Goal: Task Accomplishment & Management: Complete application form

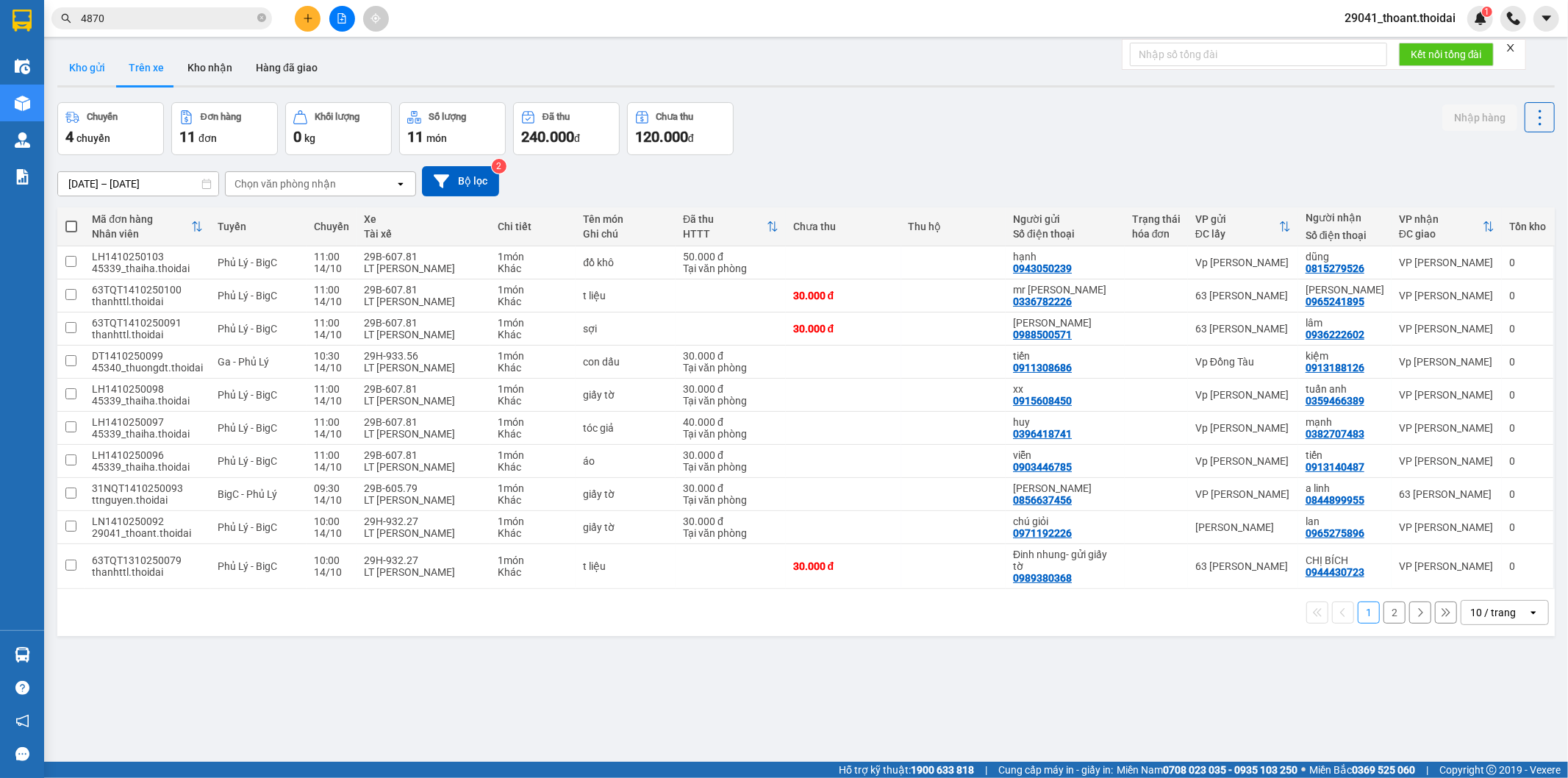
click at [81, 76] on button "Kho gửi" at bounding box center [87, 68] width 60 height 36
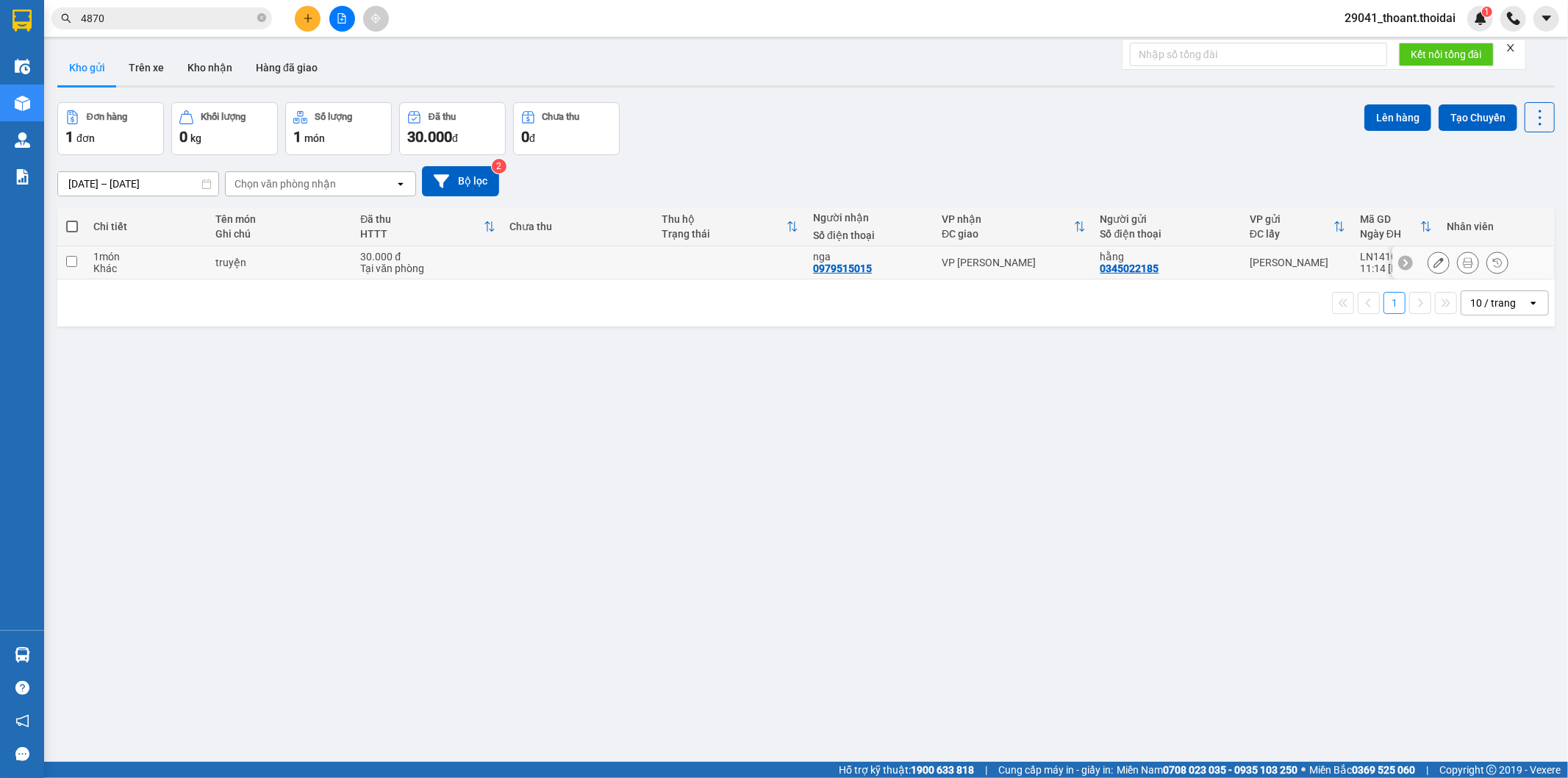
click at [65, 255] on td at bounding box center [72, 262] width 28 height 33
checkbox input "true"
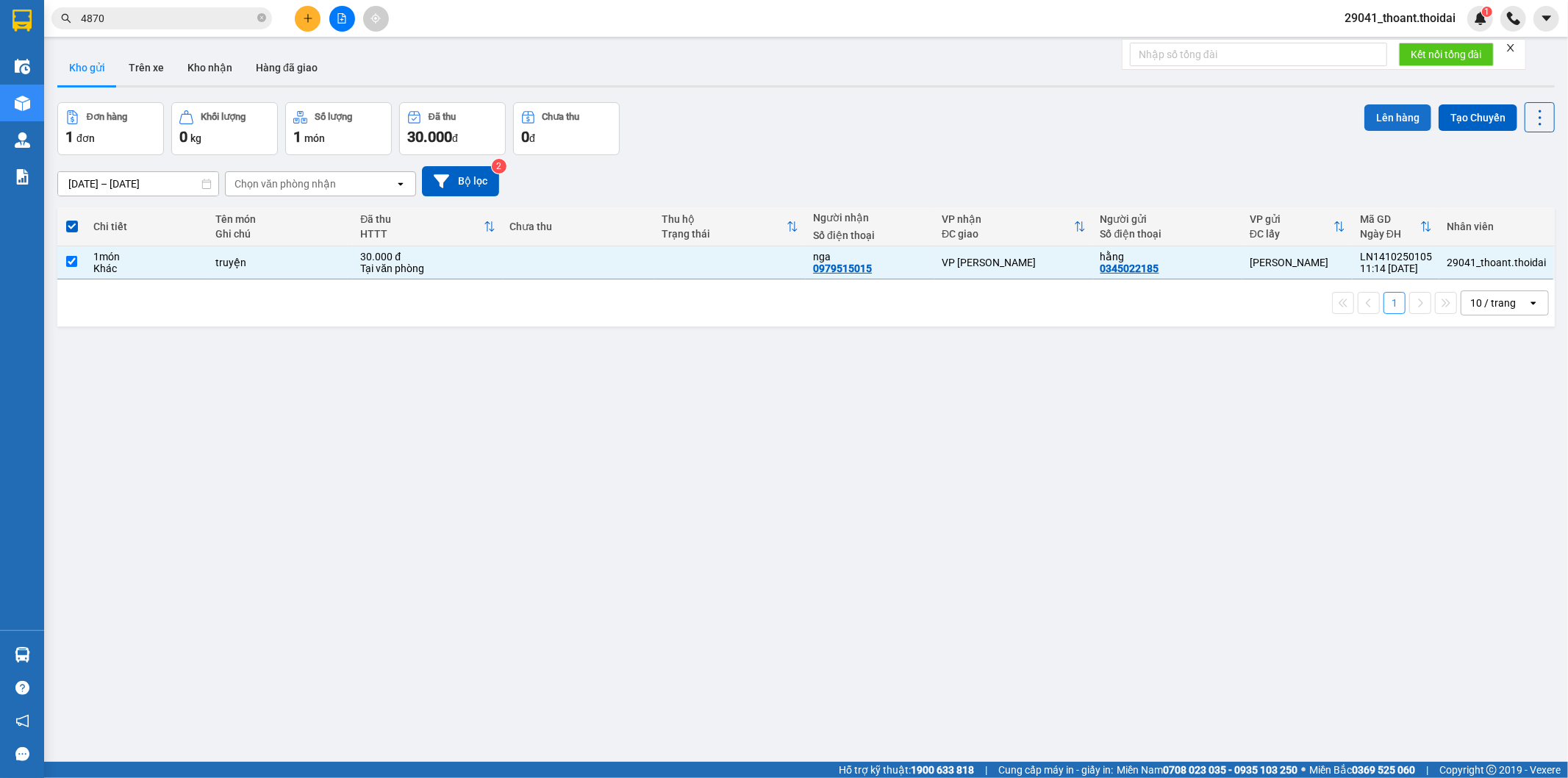
click at [1368, 115] on button "Lên hàng" at bounding box center [1397, 117] width 67 height 27
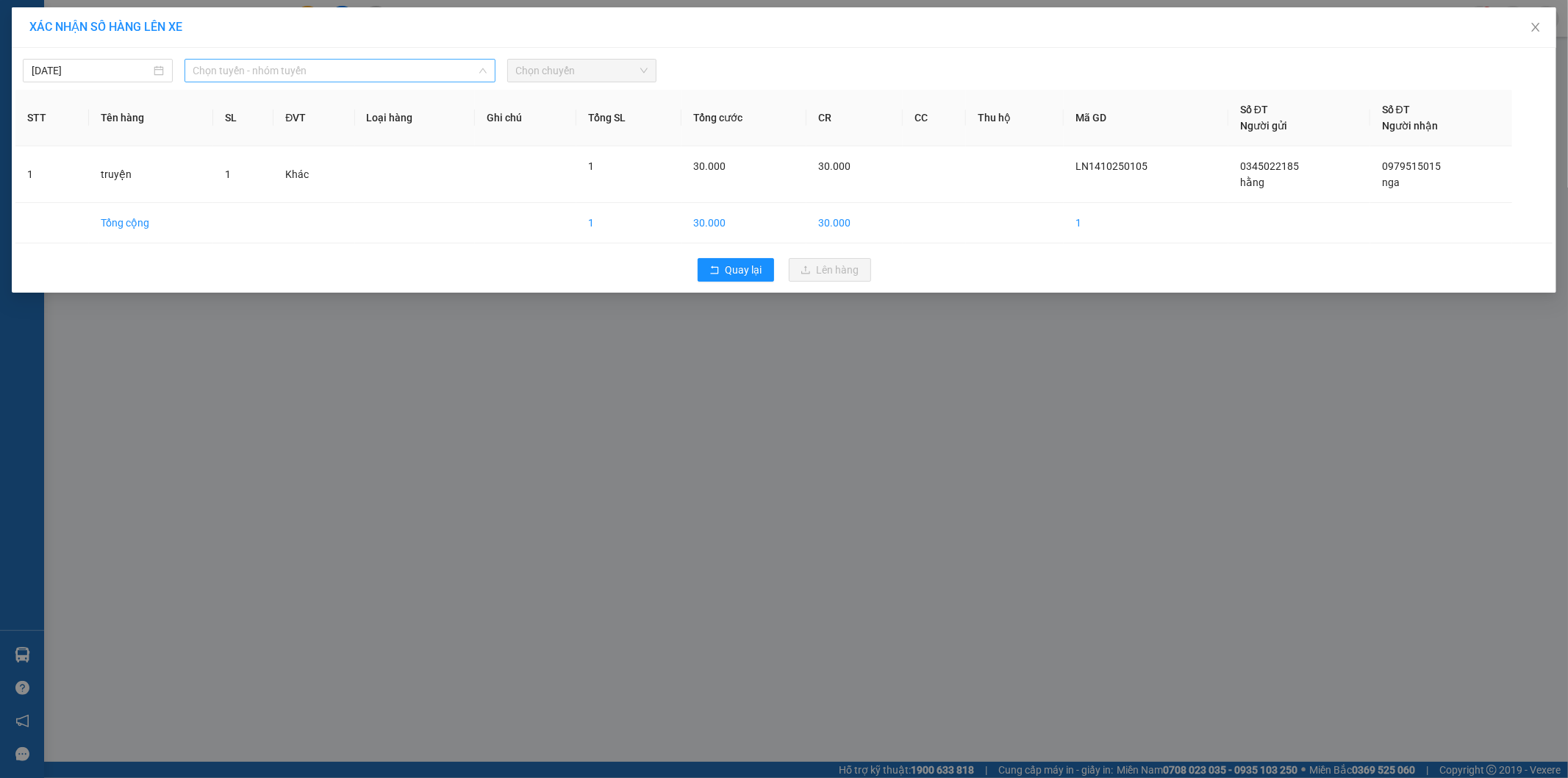
click at [389, 74] on span "Chọn tuyến - nhóm tuyến" at bounding box center [340, 70] width 293 height 22
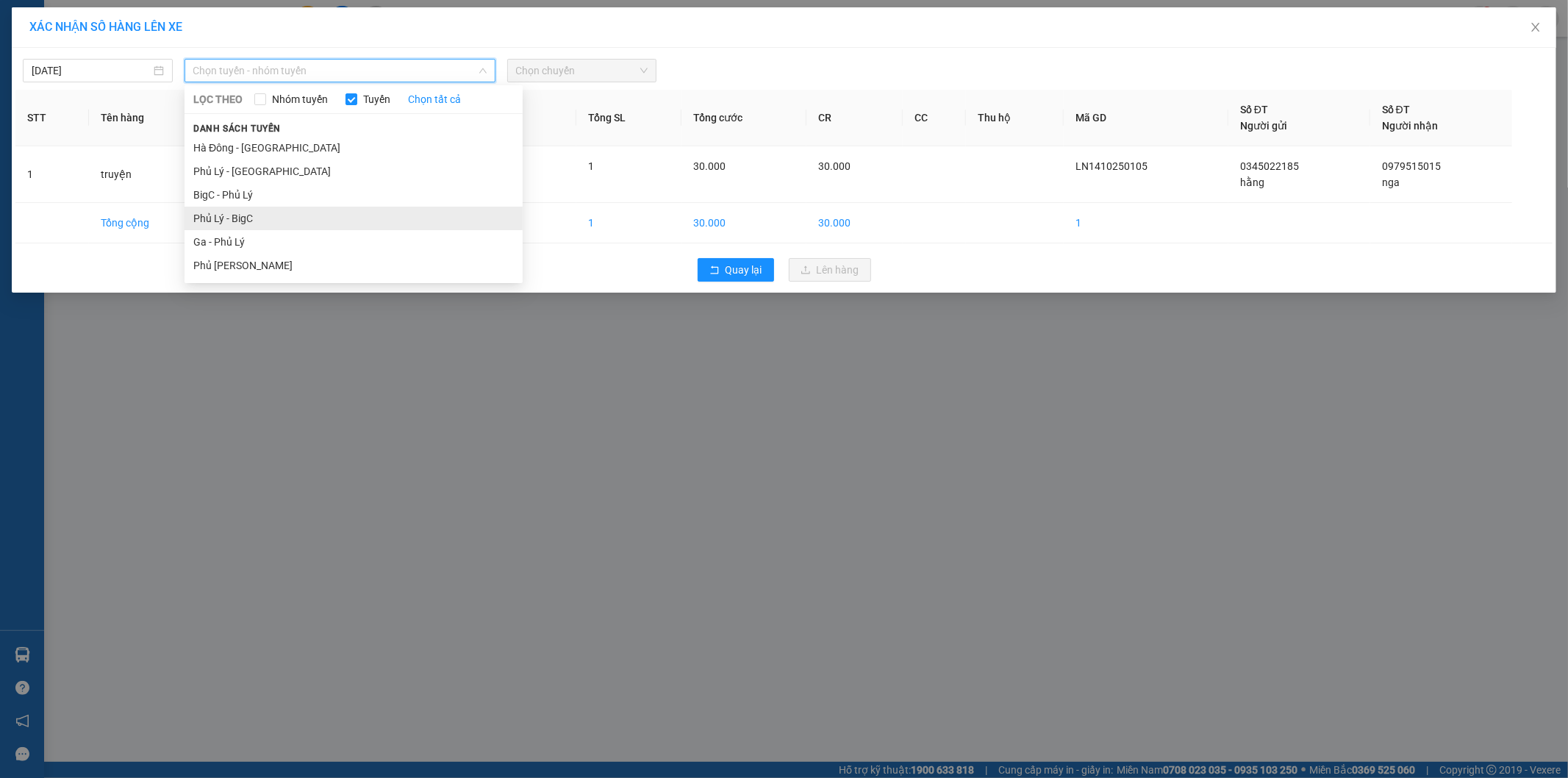
click at [316, 211] on li "Phủ Lý - BigC" at bounding box center [354, 218] width 338 height 23
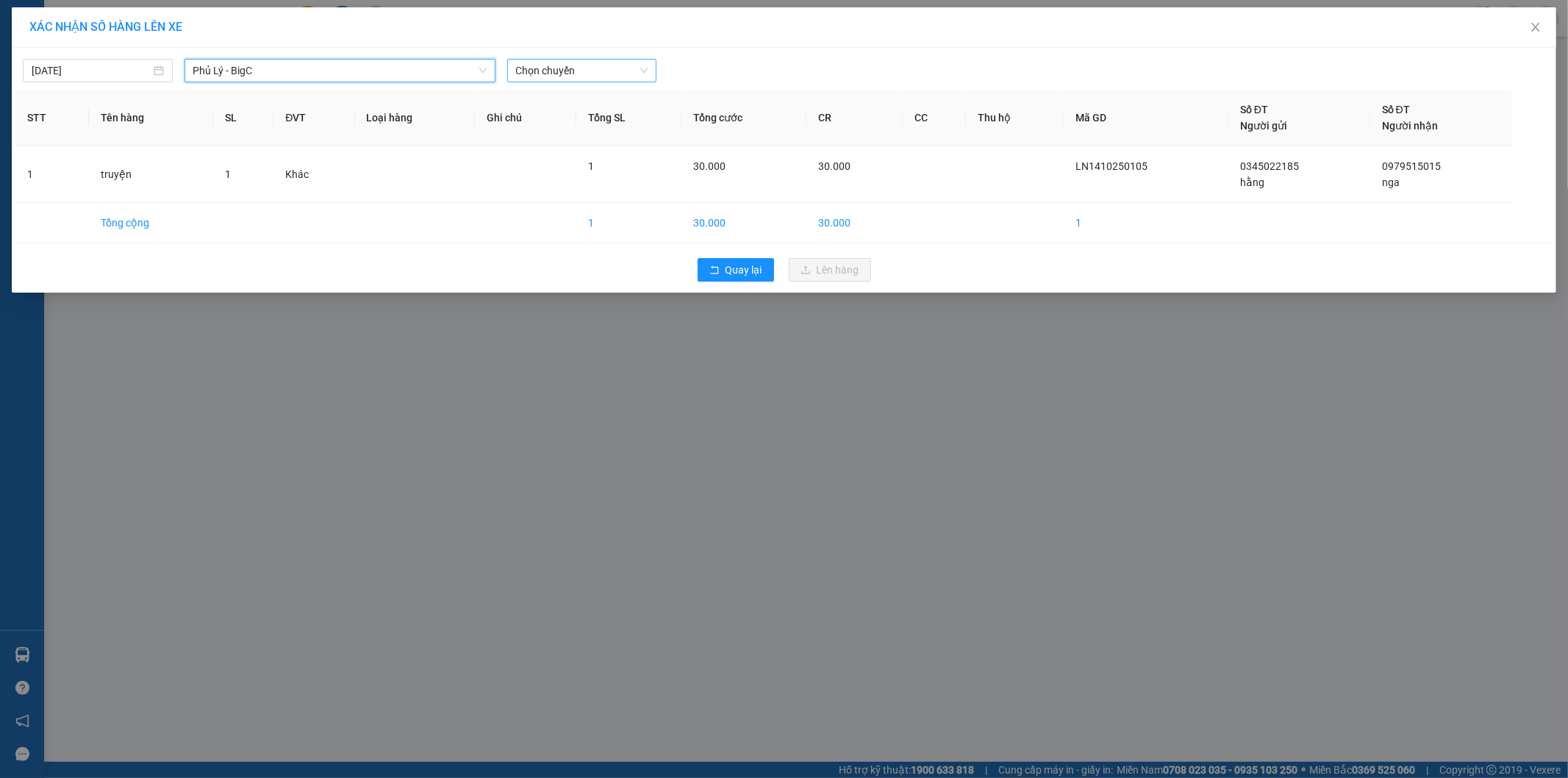
click at [579, 76] on span "Chọn chuyến" at bounding box center [582, 70] width 132 height 22
type input "45"
click at [593, 100] on div "12:00 - 29F-012.45" at bounding box center [573, 100] width 115 height 16
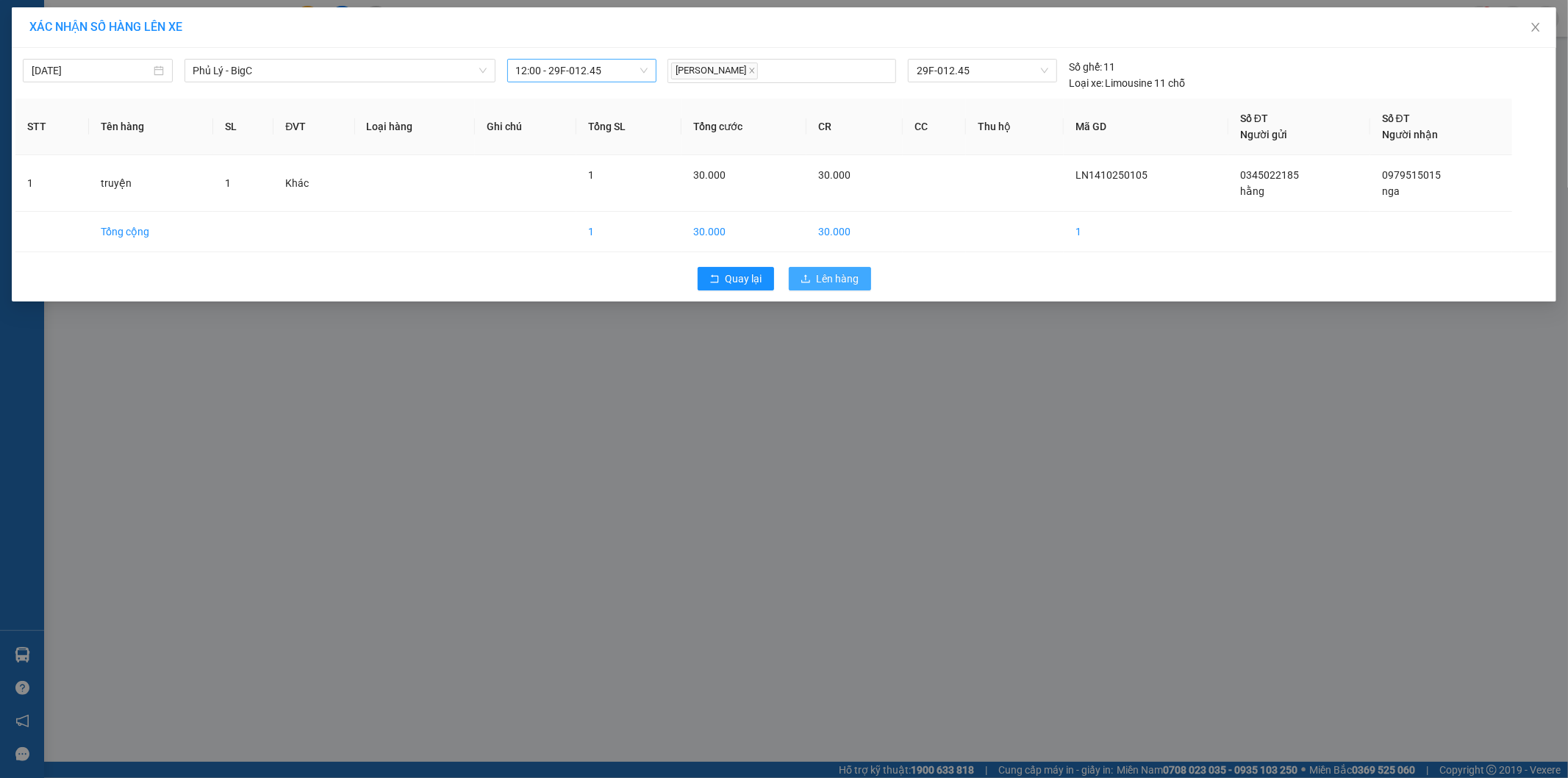
click at [796, 282] on button "Lên hàng" at bounding box center [829, 278] width 83 height 23
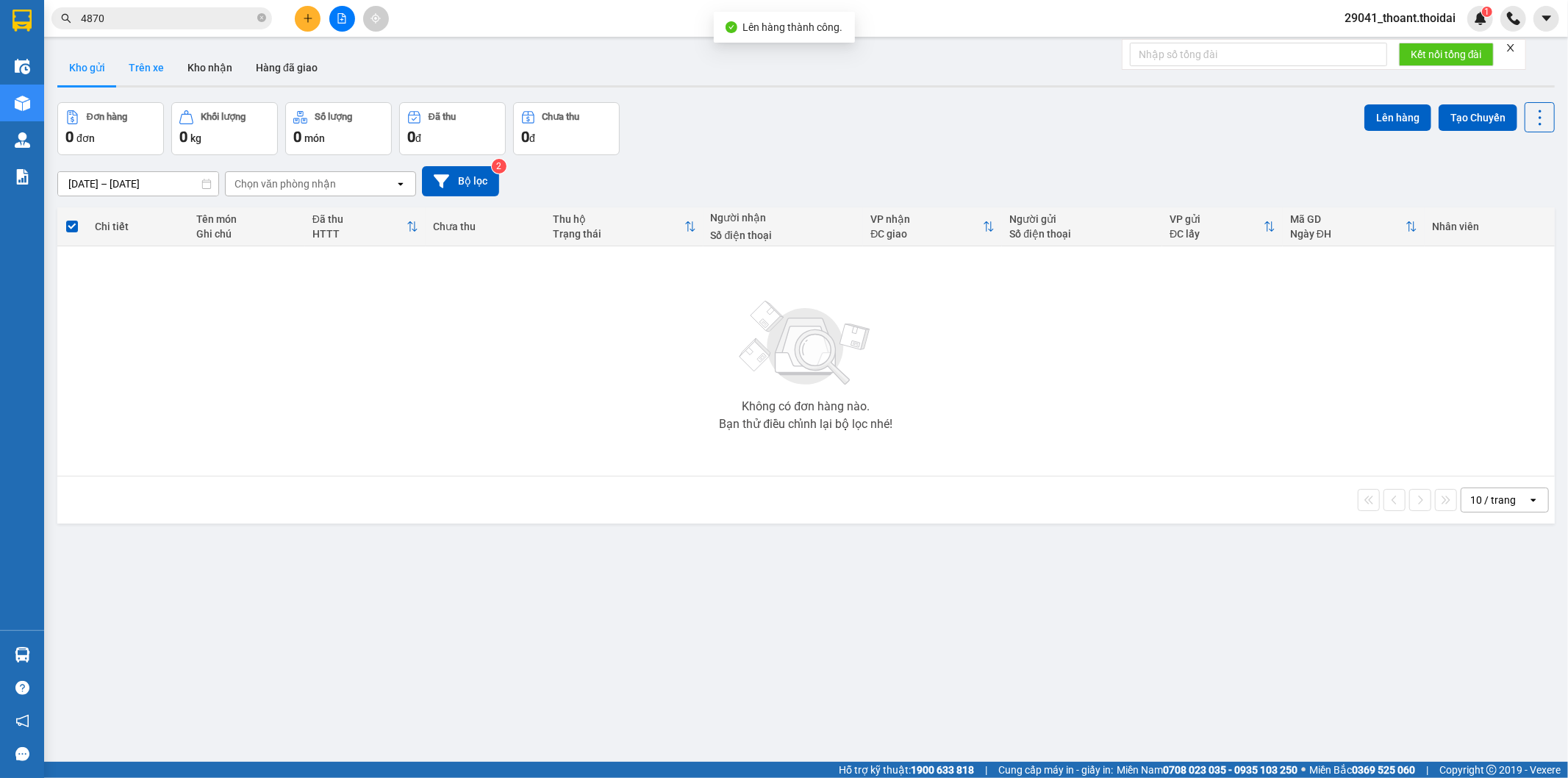
click at [150, 60] on button "Trên xe" at bounding box center [147, 68] width 59 height 36
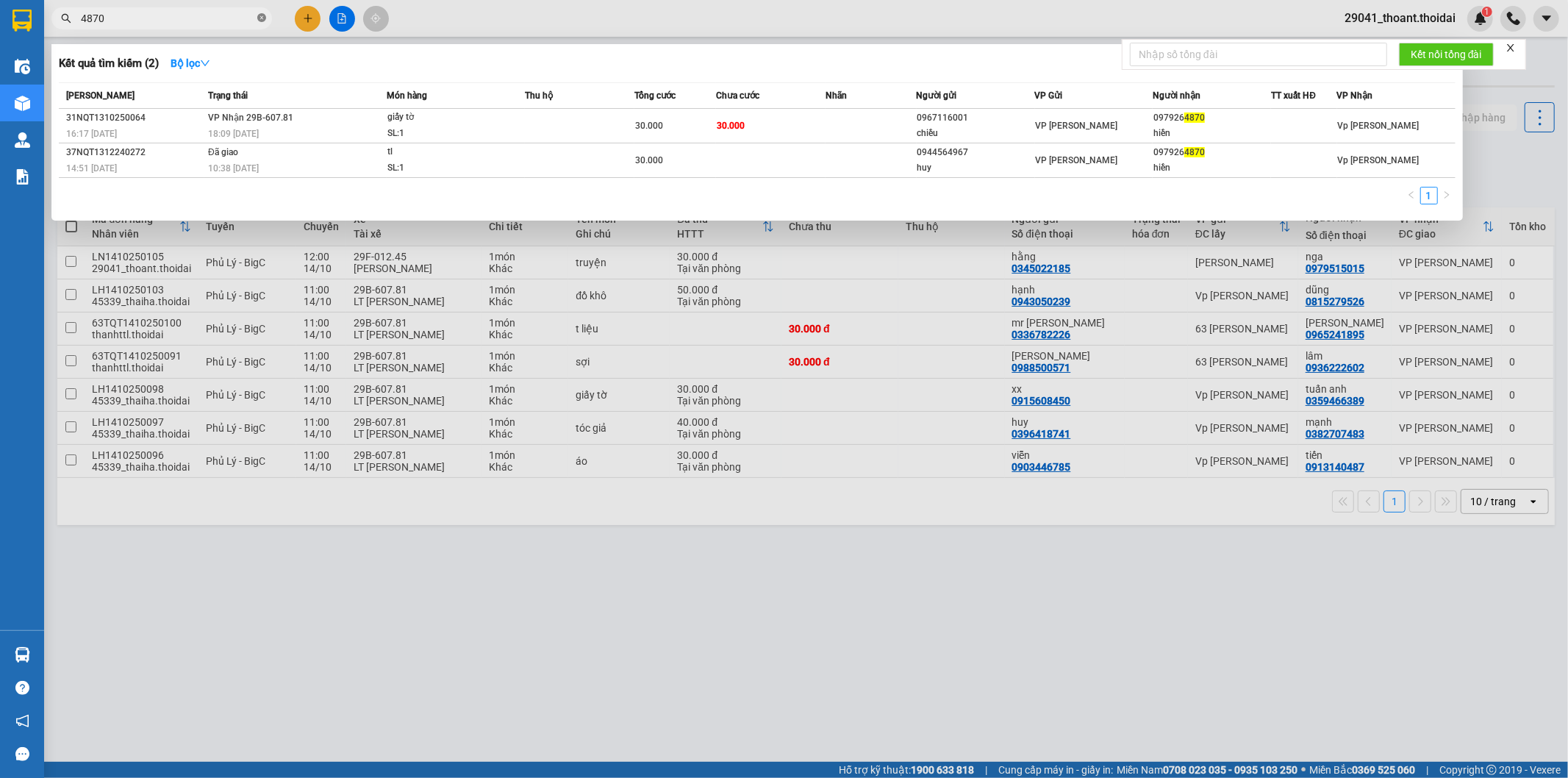
click at [262, 23] on span at bounding box center [261, 19] width 9 height 14
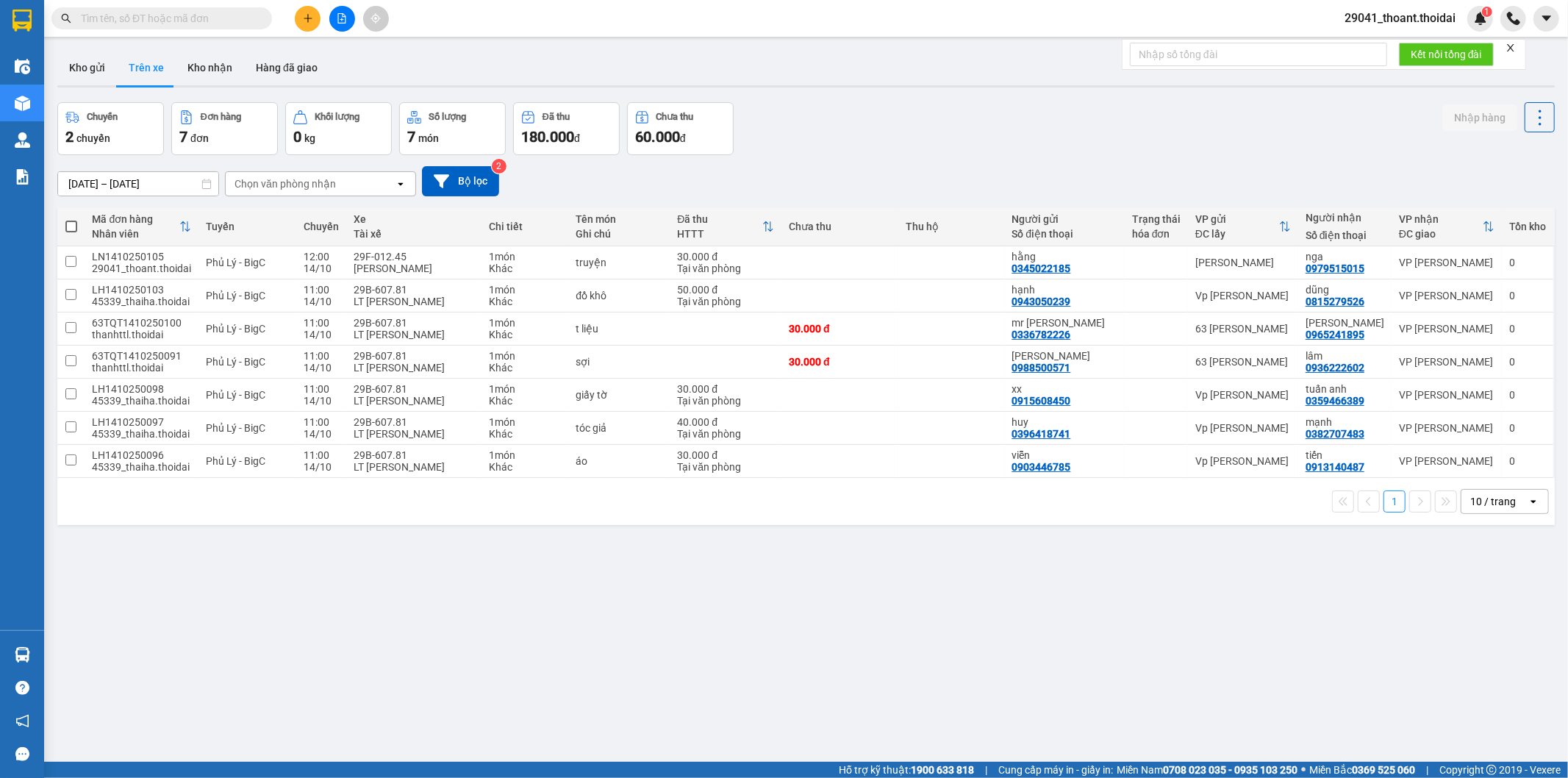
click at [307, 15] on icon "plus" at bounding box center [308, 19] width 11 height 11
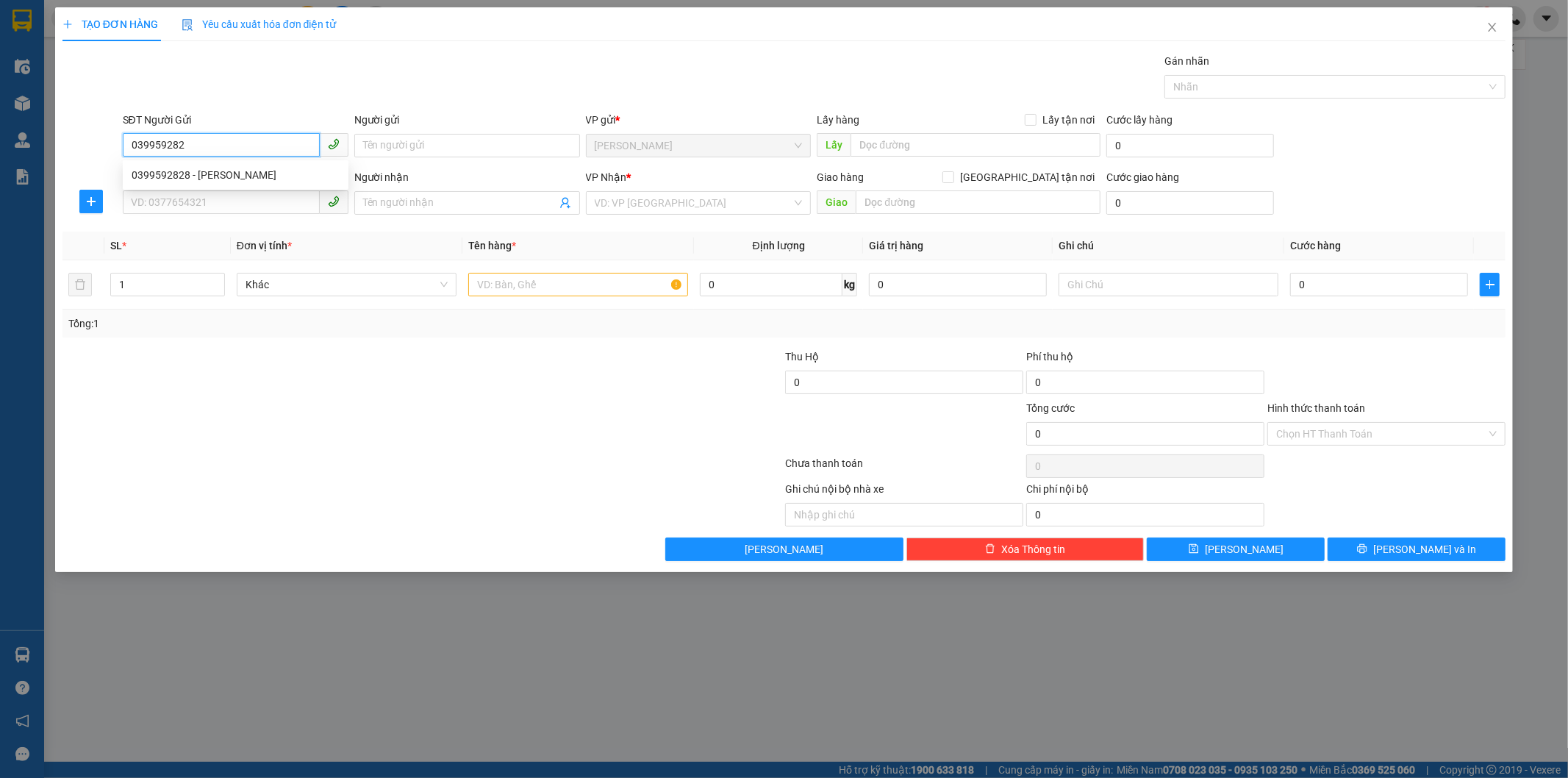
type input "0399592828"
click at [200, 181] on div "0399592828 - [PERSON_NAME]" at bounding box center [236, 175] width 208 height 16
type input "[PERSON_NAME]"
checkbox input "true"
type input "vp vt"
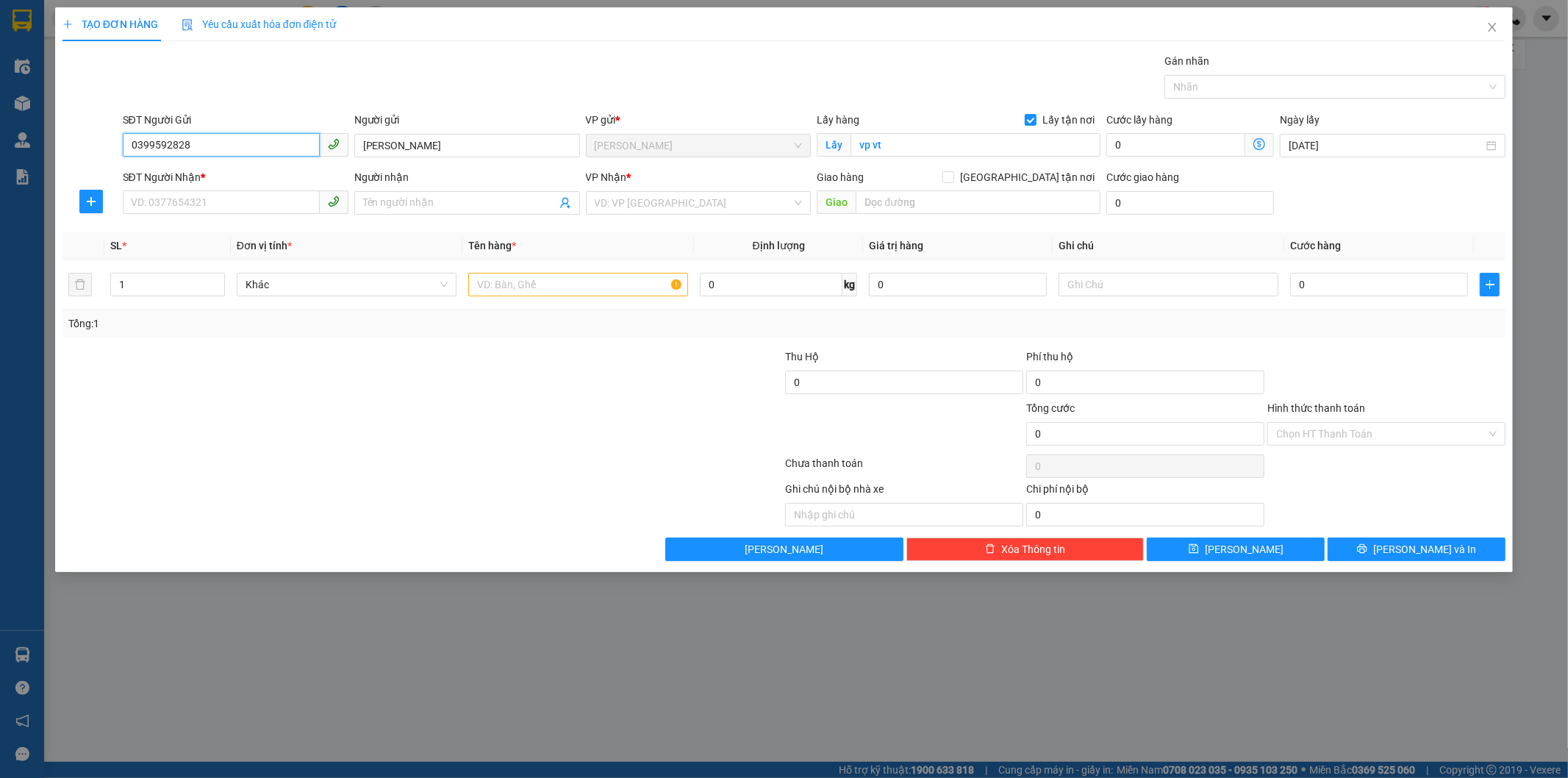
type input "0399592828"
click at [189, 188] on div "SĐT Người Nhận *" at bounding box center [236, 180] width 226 height 22
click at [188, 205] on input "SĐT Người Nhận *" at bounding box center [221, 202] width 197 height 23
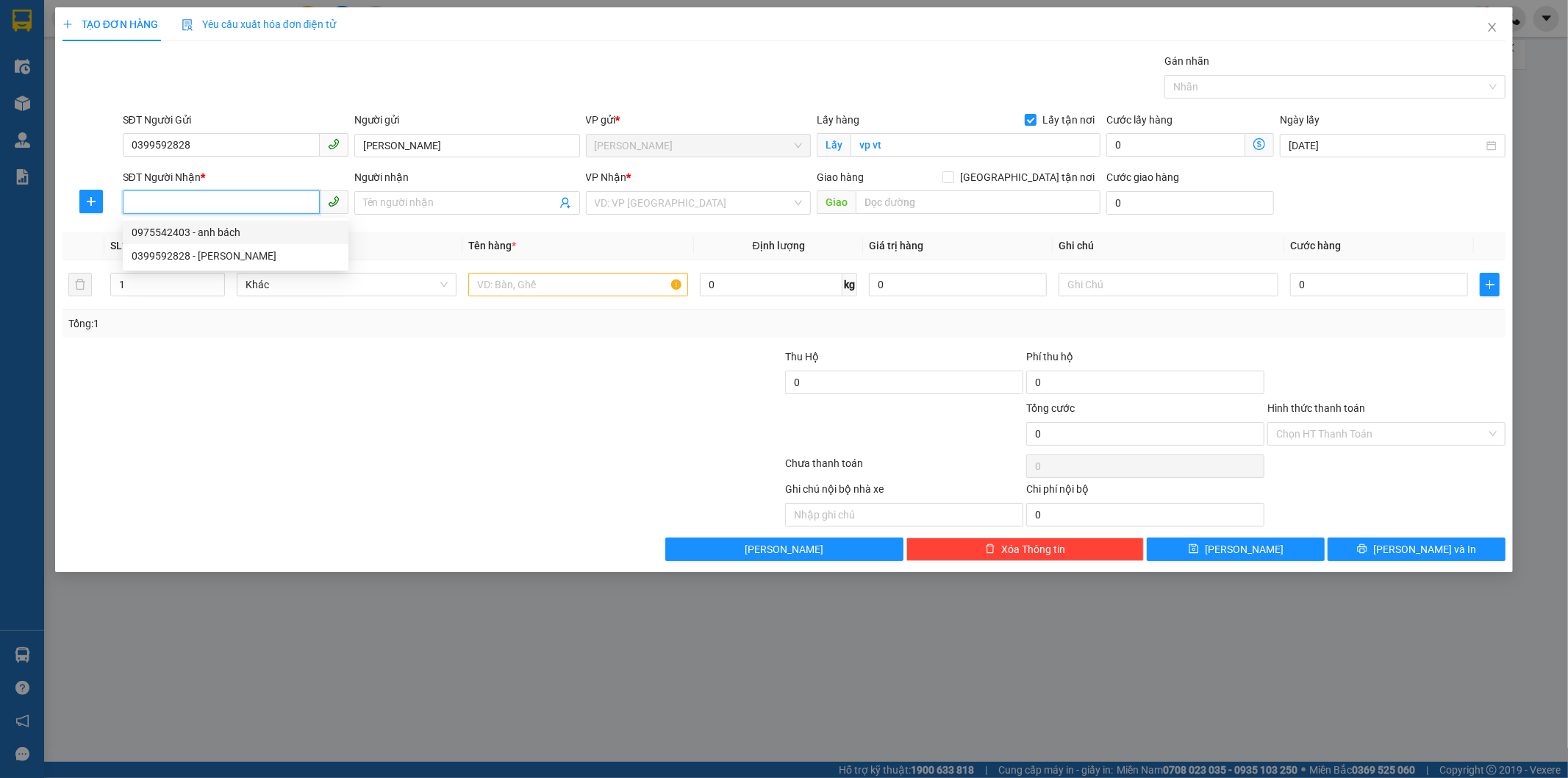
click at [211, 237] on div "0975542403 - anh bách" at bounding box center [236, 232] width 208 height 16
type input "0975542403"
type input "anh bách"
click at [612, 285] on input "text" at bounding box center [578, 285] width 220 height 23
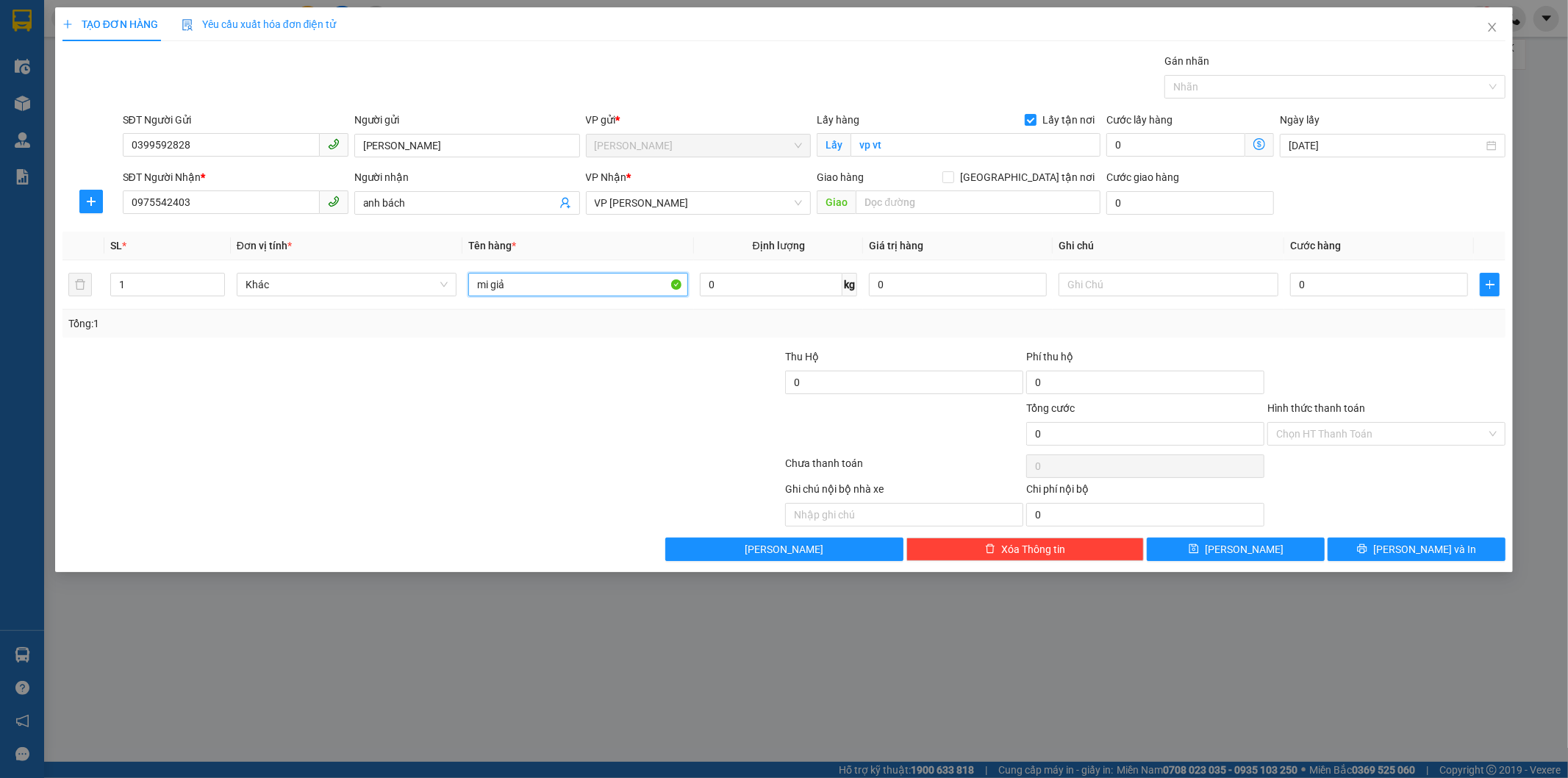
type input "mi giả"
click at [1331, 270] on div "0" at bounding box center [1380, 285] width 178 height 29
click at [1319, 283] on input "0" at bounding box center [1380, 285] width 178 height 23
type input "3"
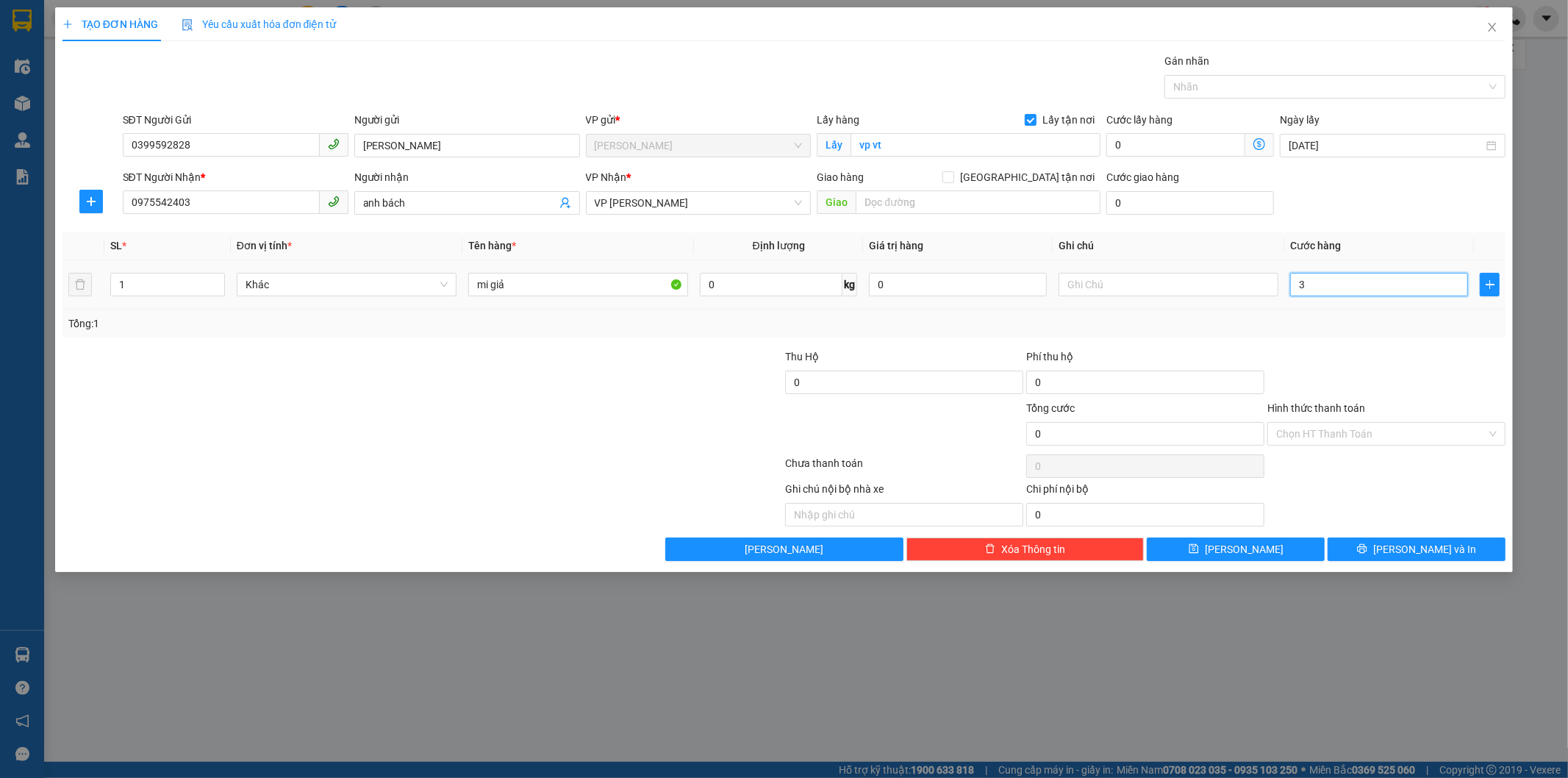
type input "3"
type input "30"
type input "300"
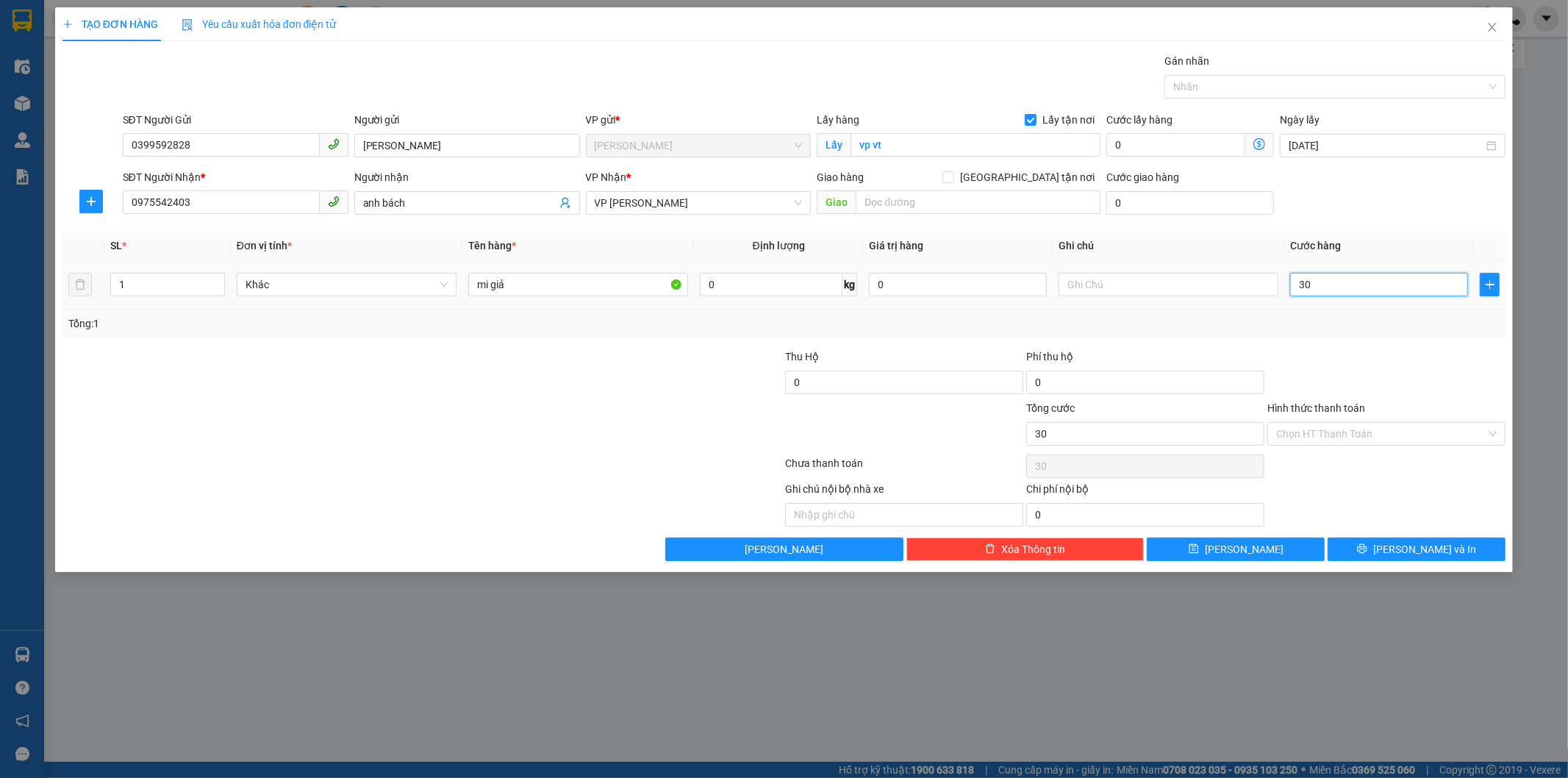
type input "300"
type input "3.000"
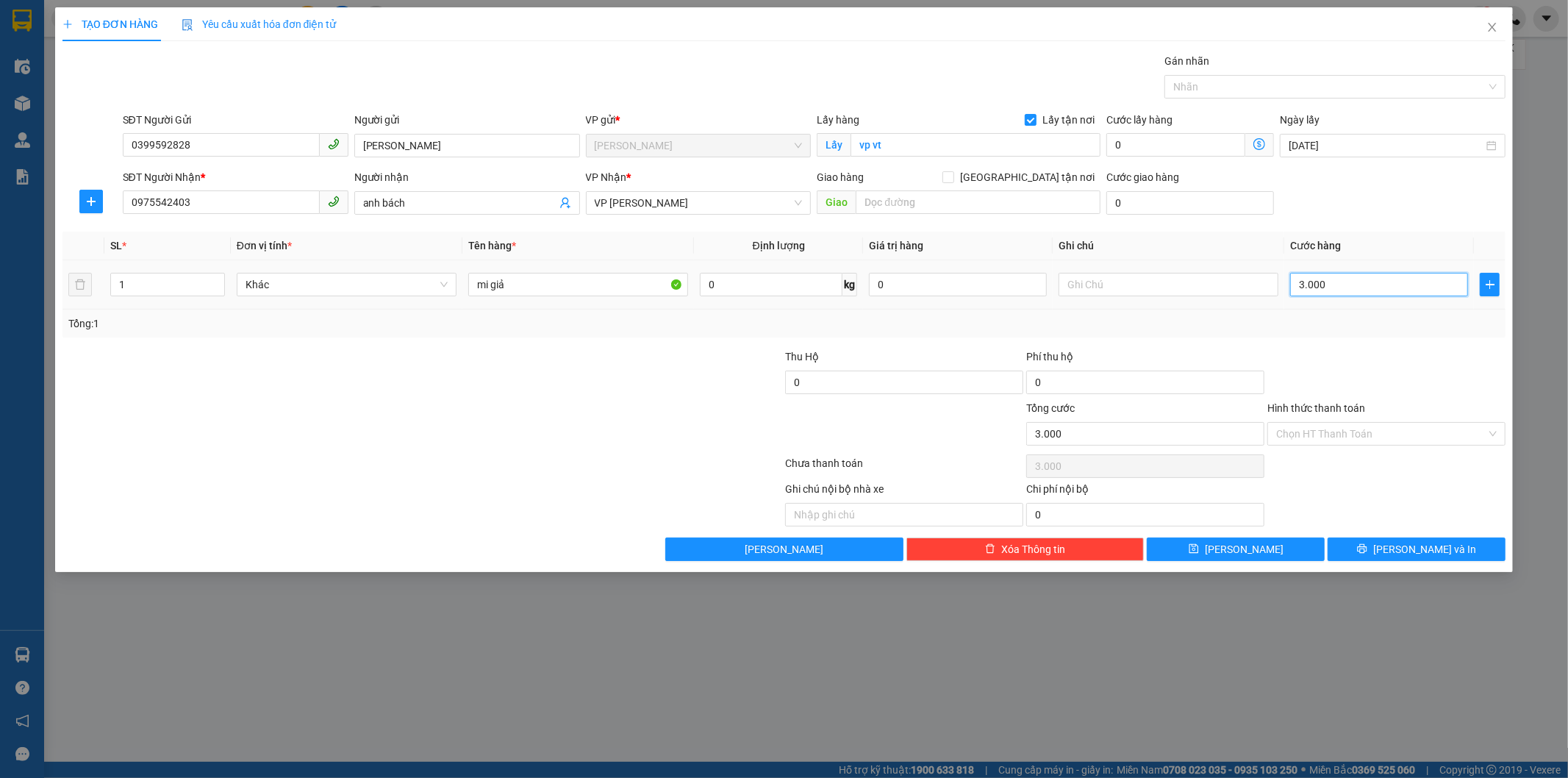
type input "30.000"
click at [1415, 553] on span "[PERSON_NAME] và In" at bounding box center [1425, 549] width 103 height 16
